Goal: Transaction & Acquisition: Purchase product/service

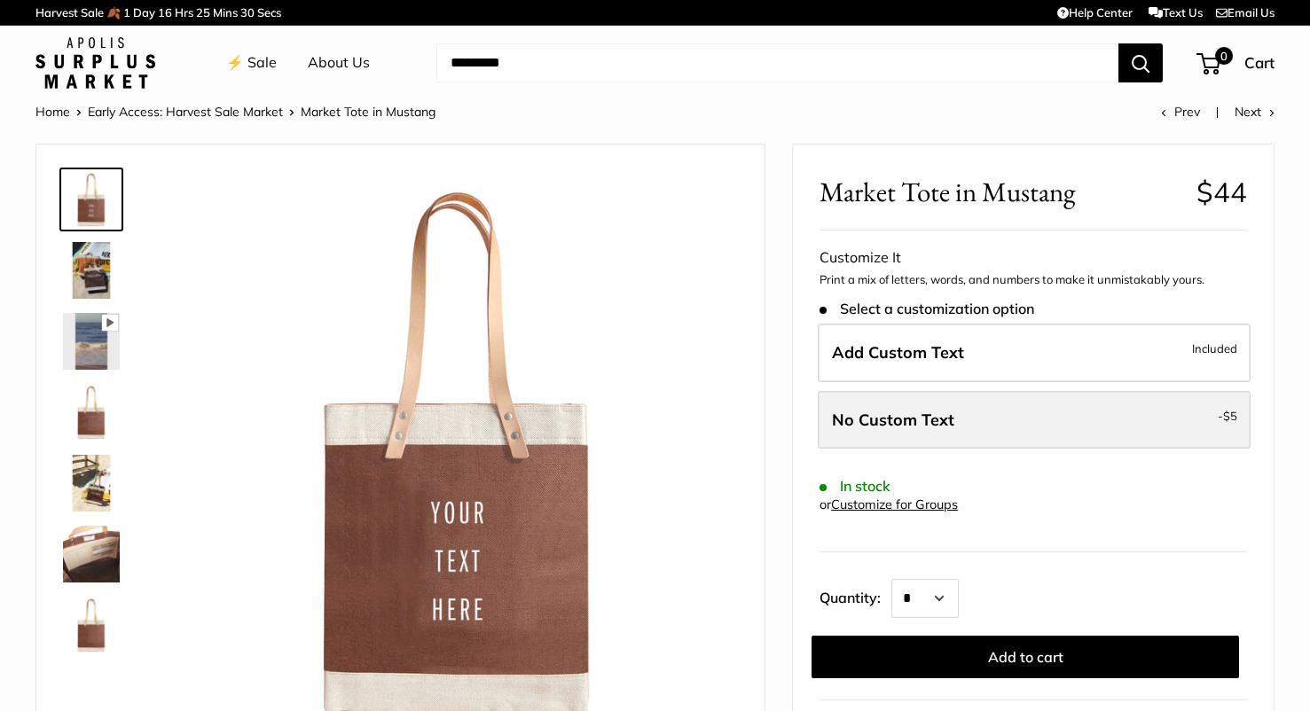
click at [879, 418] on span "No Custom Text" at bounding box center [893, 420] width 122 height 20
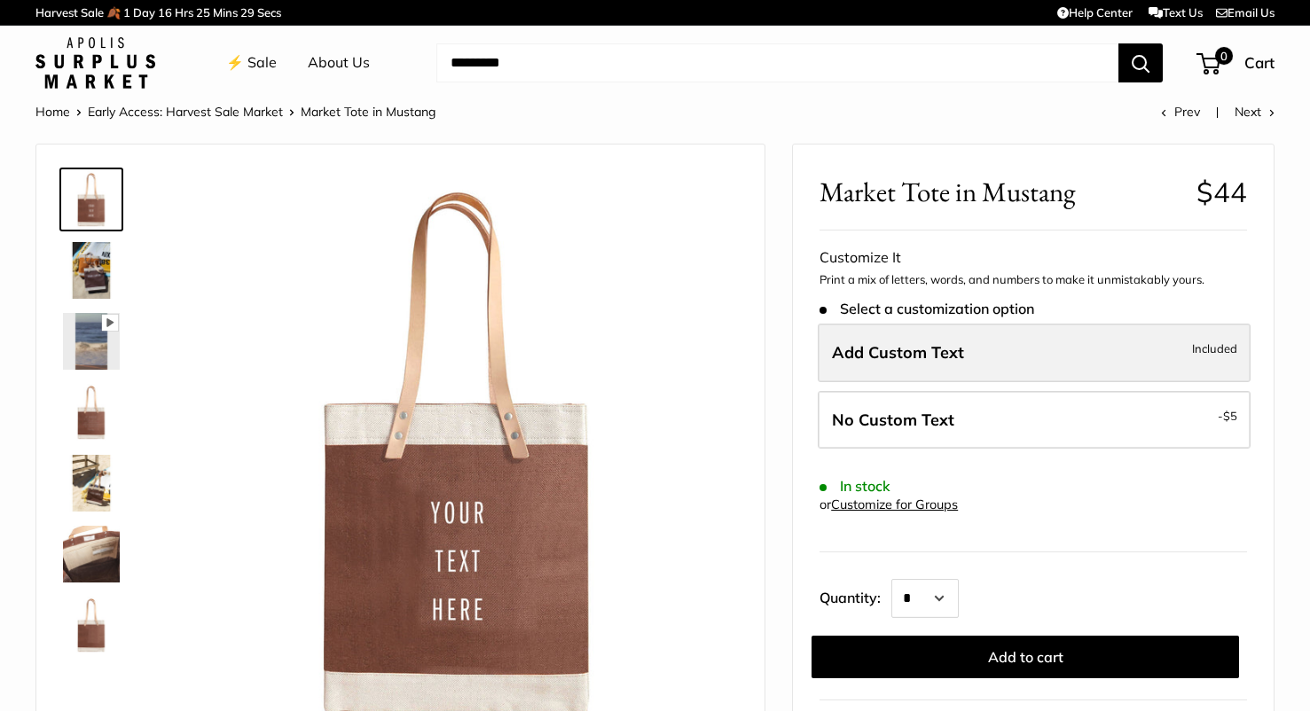
click at [883, 348] on span "Add Custom Text" at bounding box center [898, 352] width 132 height 20
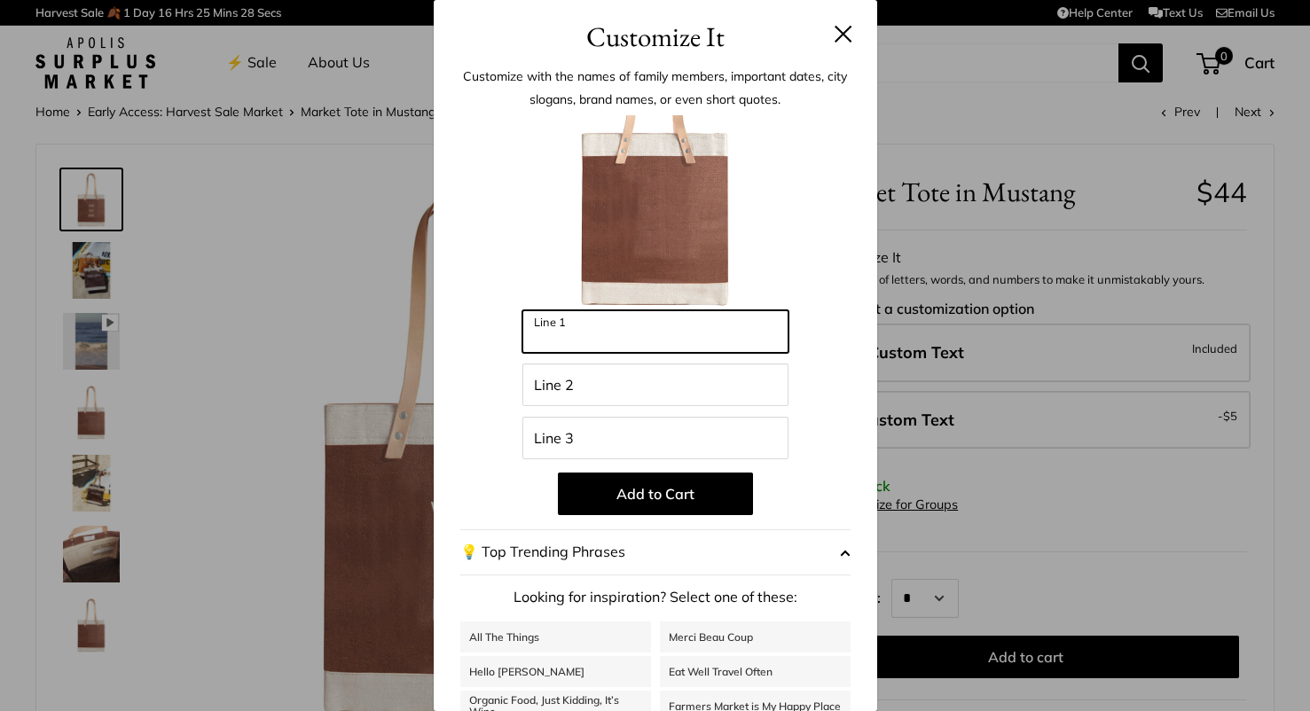
click at [717, 317] on input "Line 1" at bounding box center [656, 331] width 266 height 43
type input "***"
click at [847, 25] on button at bounding box center [844, 34] width 18 height 18
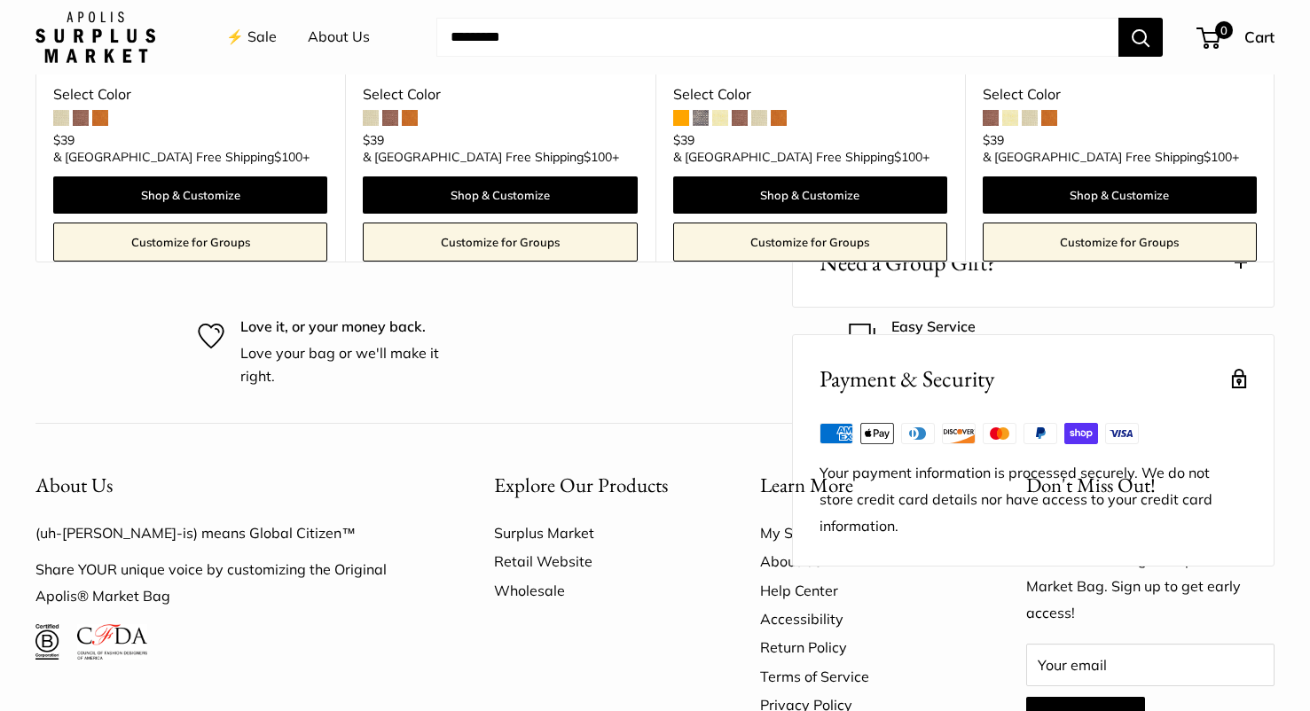
scroll to position [1286, 0]
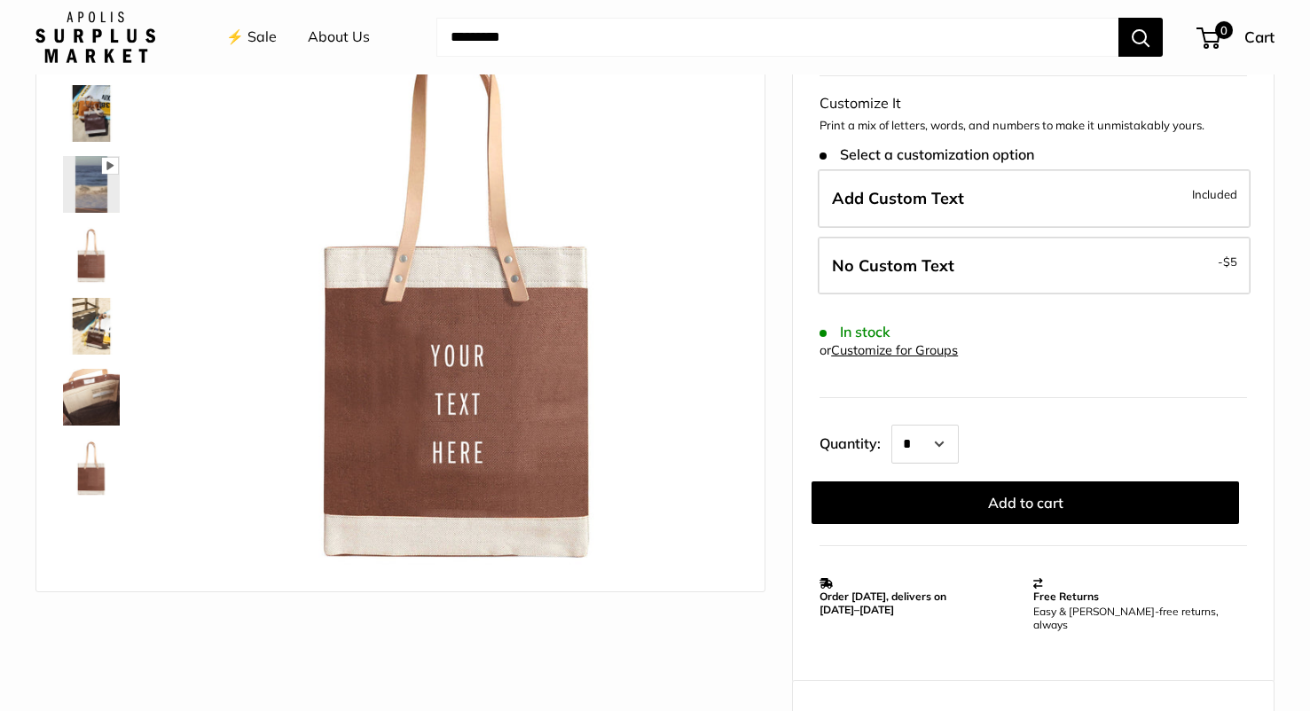
scroll to position [174, 0]
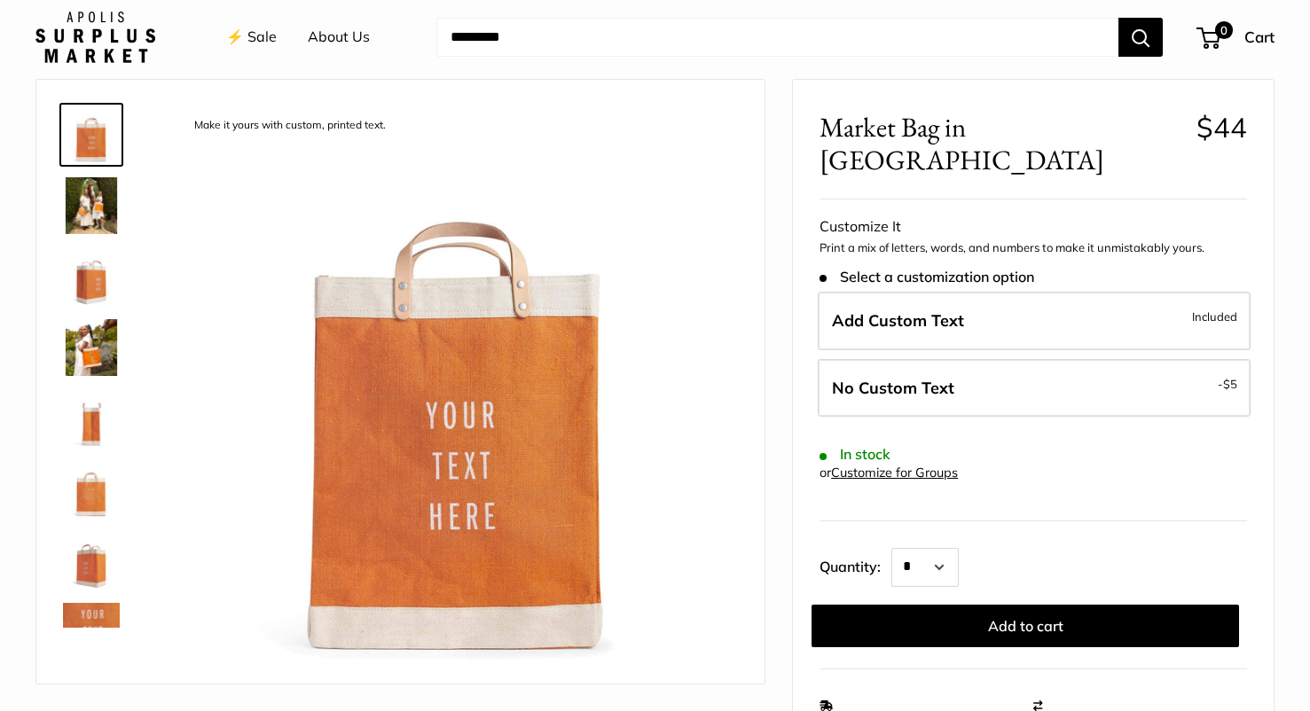
scroll to position [59, 0]
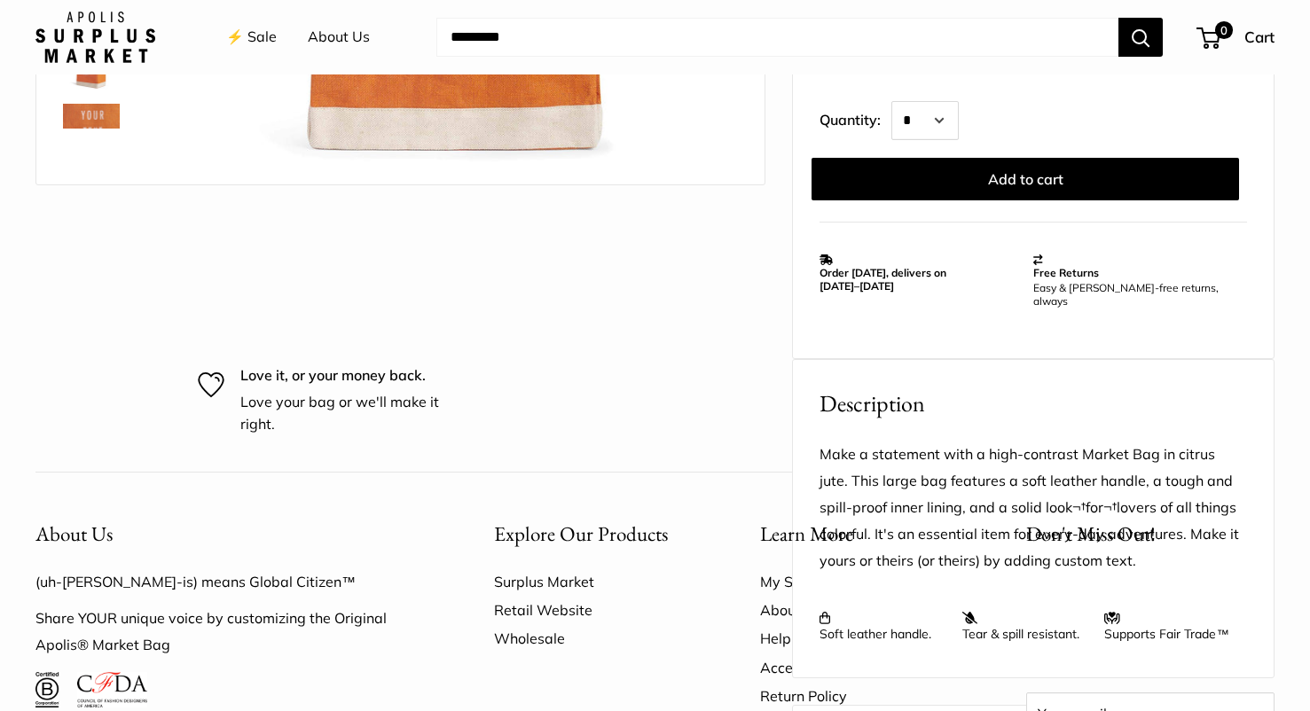
scroll to position [624, 0]
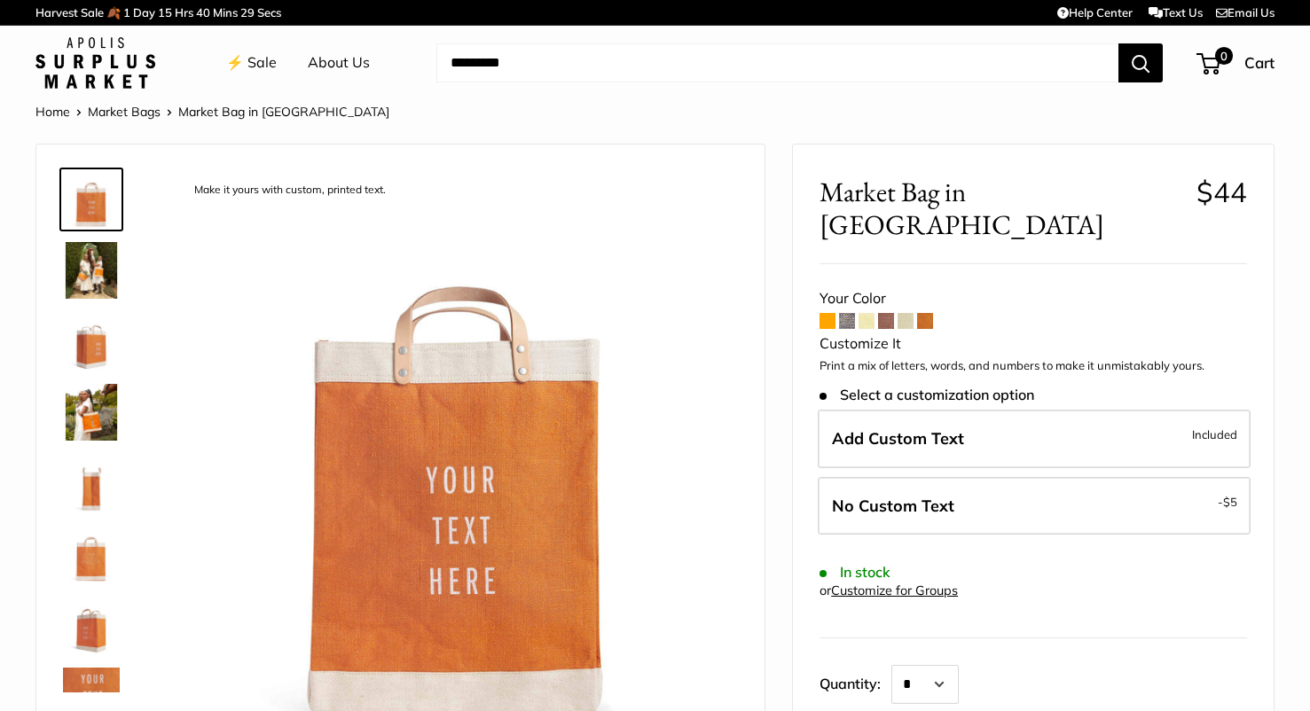
scroll to position [1121, 0]
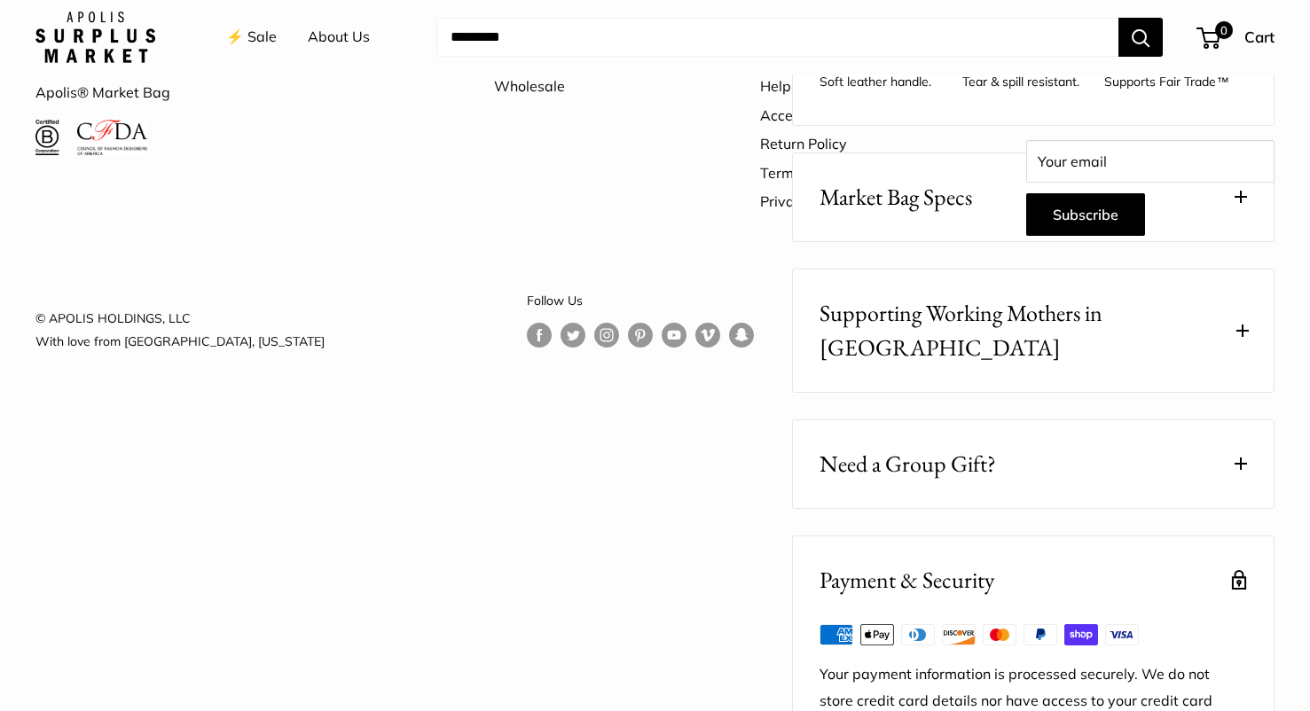
scroll to position [1121, 0]
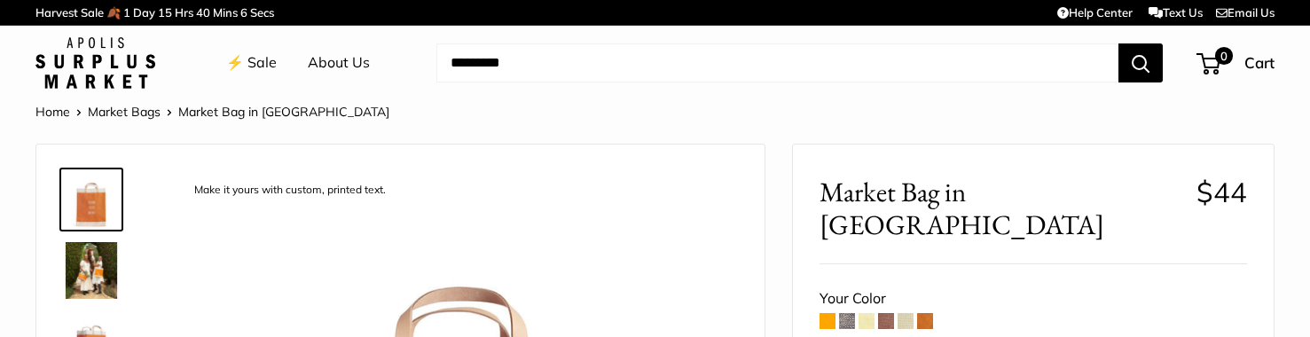
drag, startPoint x: 844, startPoint y: 284, endPoint x: 265, endPoint y: 2, distance: 643.5
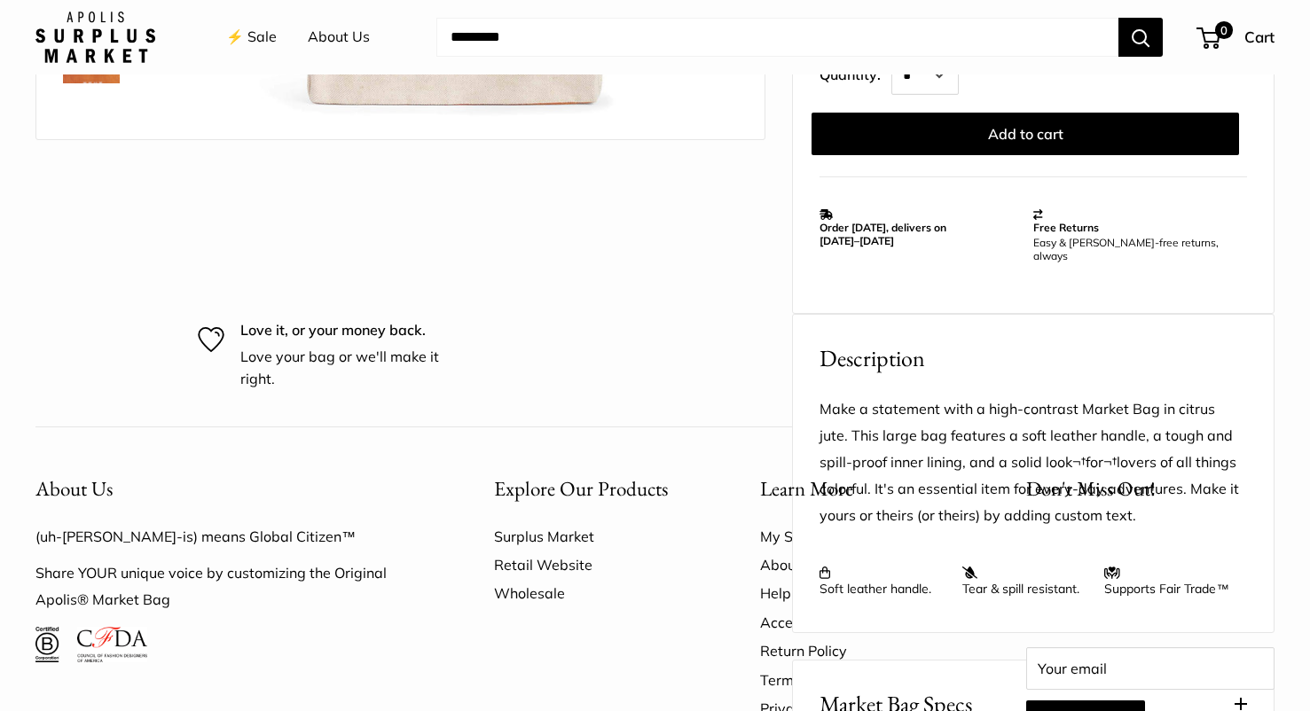
scroll to position [612, 0]
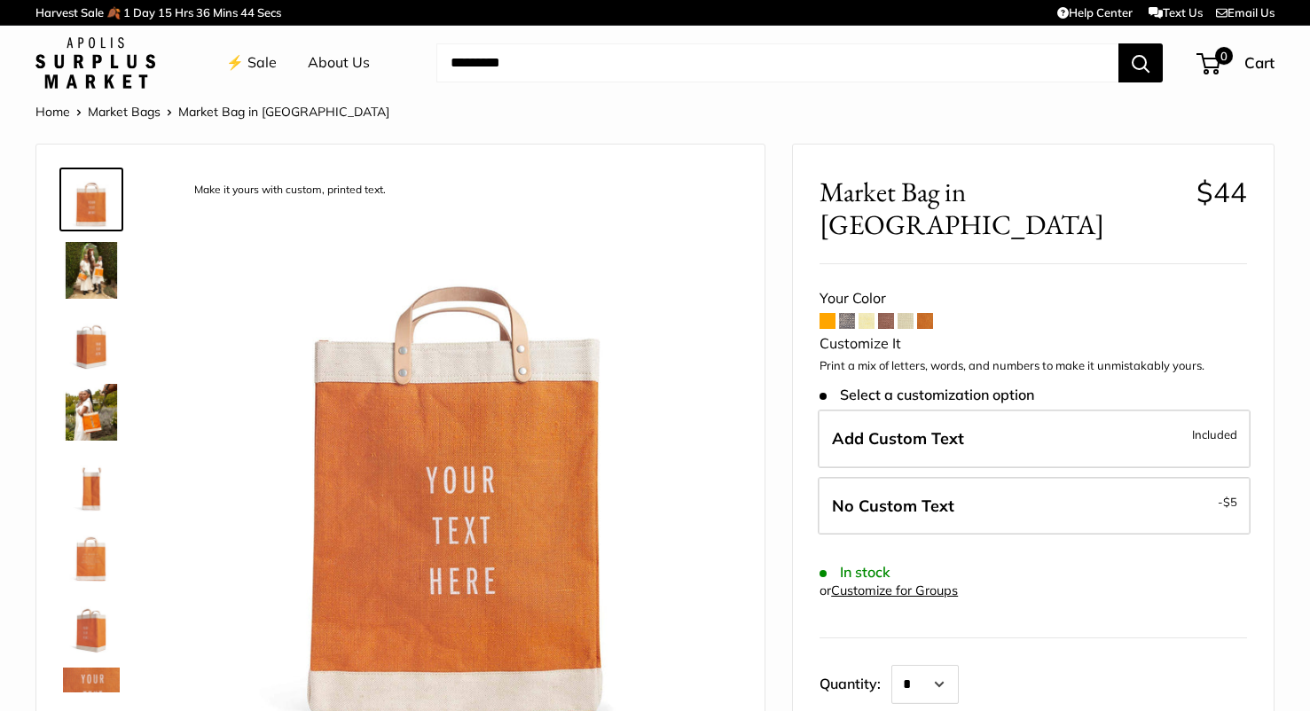
click at [900, 313] on span at bounding box center [906, 321] width 16 height 16
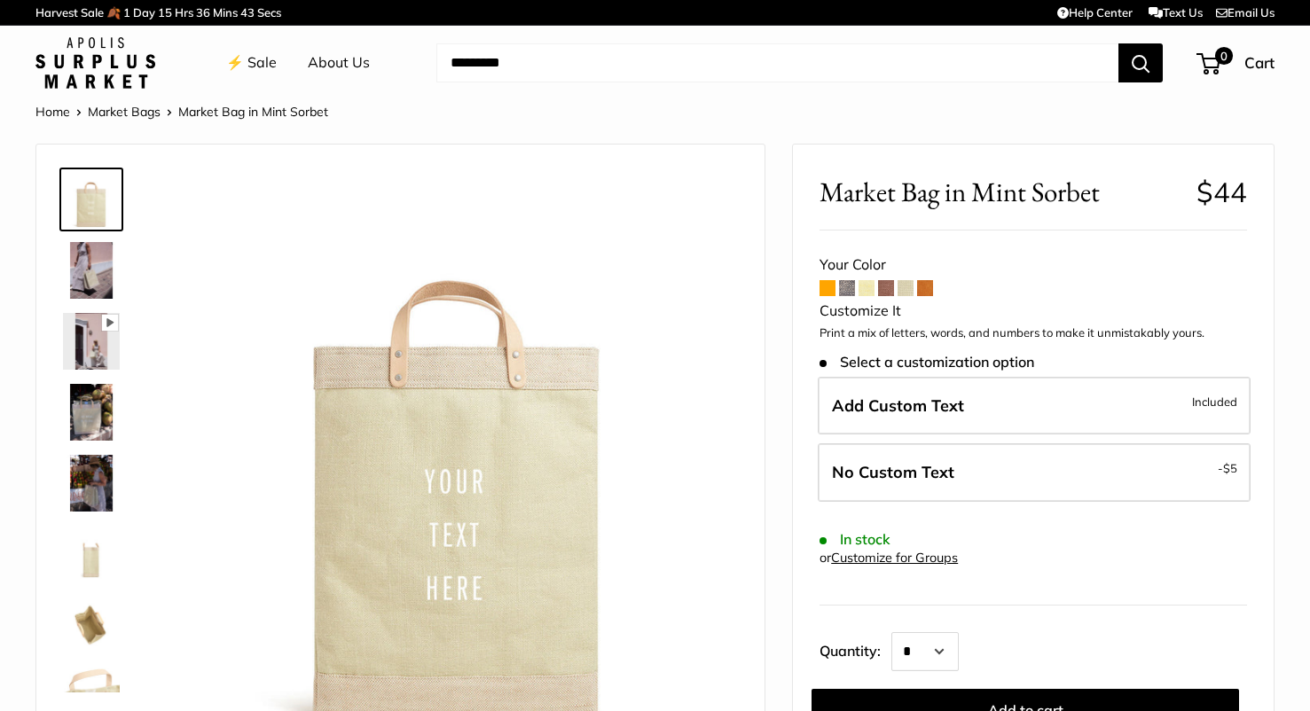
click at [886, 293] on span at bounding box center [886, 288] width 16 height 16
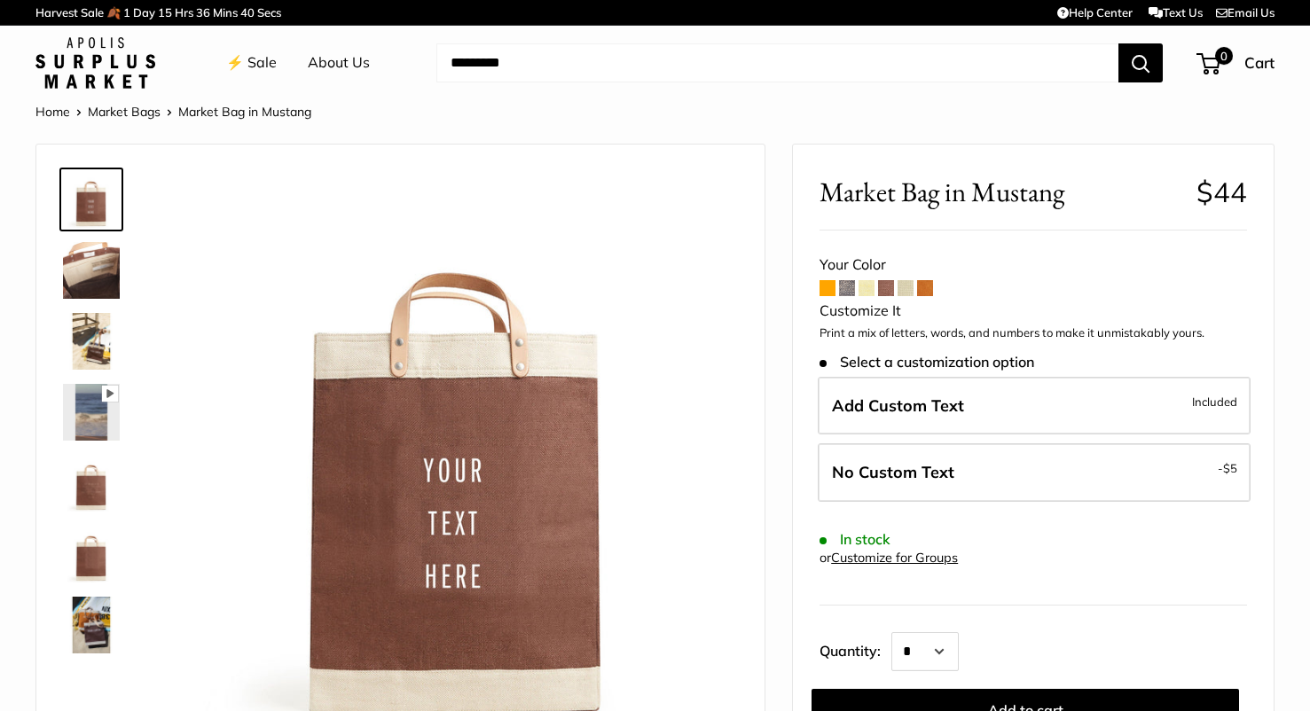
click at [867, 295] on span at bounding box center [867, 288] width 16 height 16
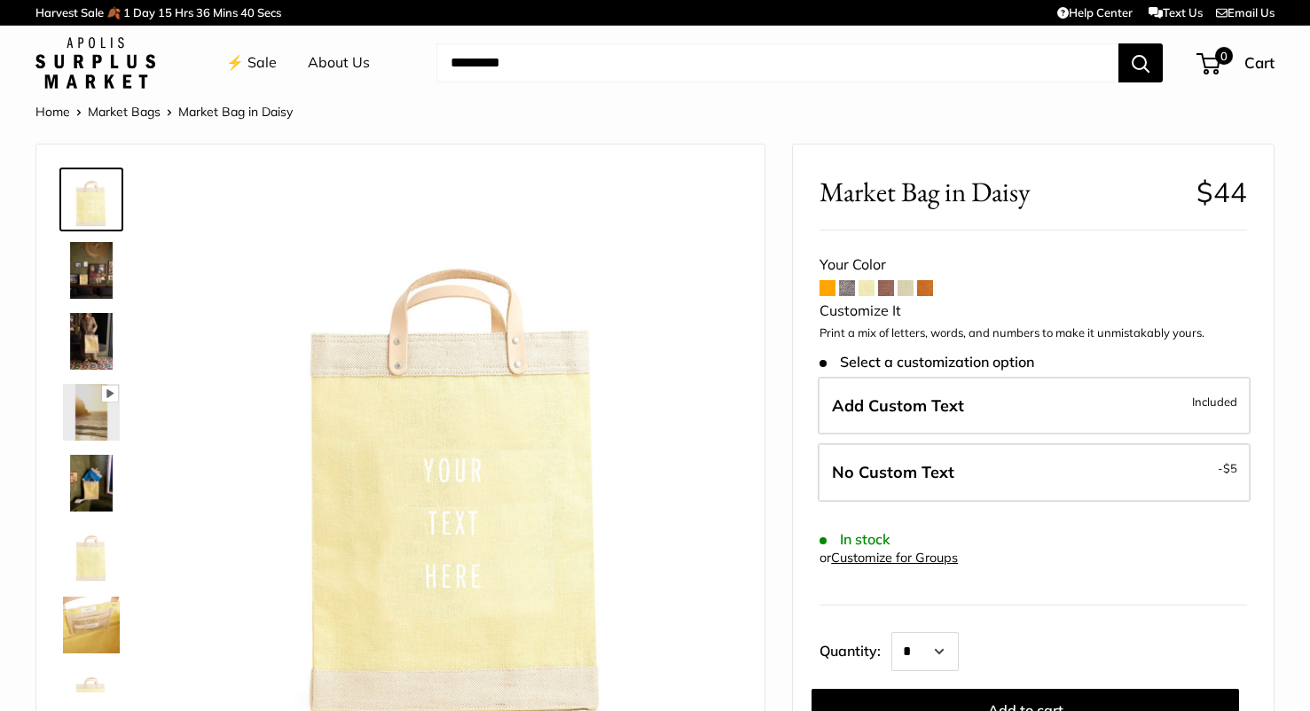
click at [845, 297] on div "Market Bag in Daisy $44 Rated 5.0 out of 5 1 Review Based on 1 review Customiza…" at bounding box center [1033, 517] width 481 height 745
click at [845, 293] on span at bounding box center [847, 288] width 16 height 16
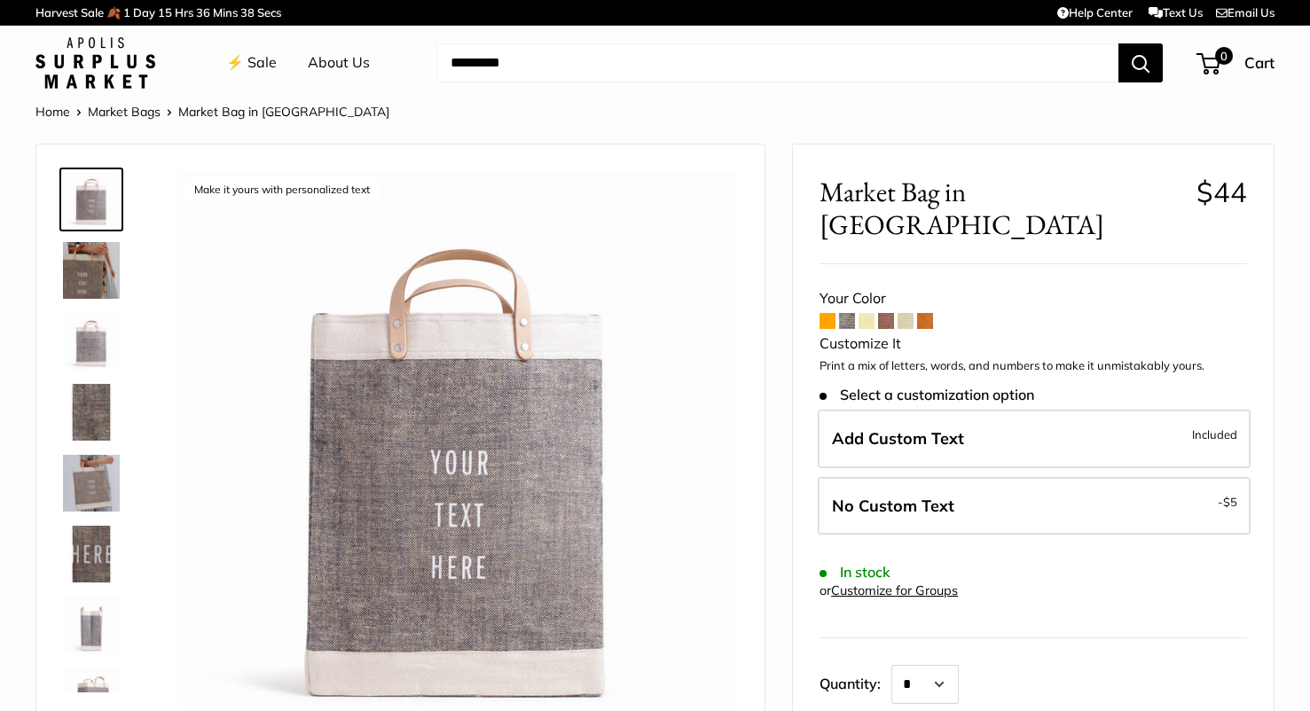
click at [832, 313] on span at bounding box center [828, 321] width 16 height 16
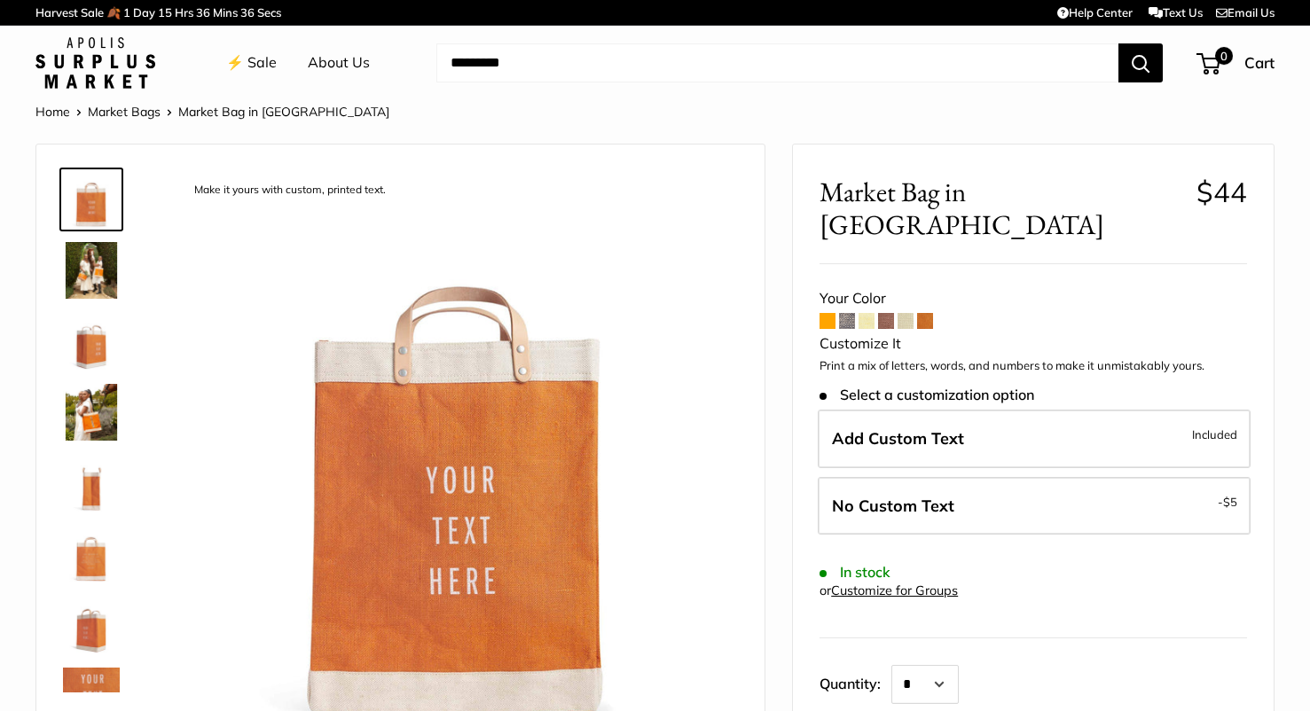
click at [921, 313] on span at bounding box center [925, 321] width 16 height 16
